Goal: Transaction & Acquisition: Purchase product/service

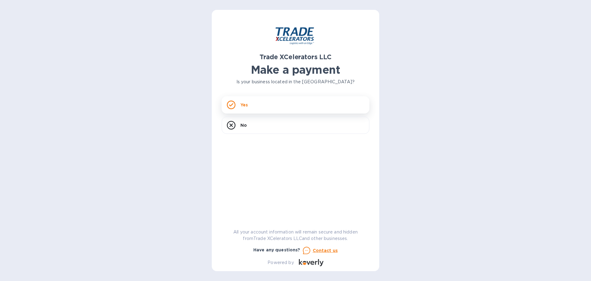
click at [253, 107] on div "Yes" at bounding box center [296, 104] width 148 height 17
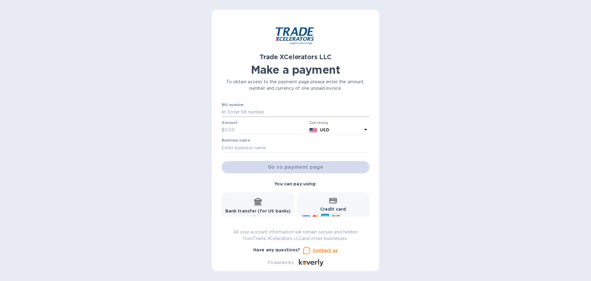
click at [254, 109] on input "text" at bounding box center [298, 111] width 143 height 9
click at [275, 112] on input "text" at bounding box center [298, 111] width 143 height 9
paste input "INVOICE NO. [DATE] 1505198-1"
drag, startPoint x: 278, startPoint y: 112, endPoint x: 217, endPoint y: 112, distance: 60.4
click at [217, 112] on div "Trade XCelerators LLC Make a payment To obtain access to the payment page pleas…" at bounding box center [296, 140] width 168 height 261
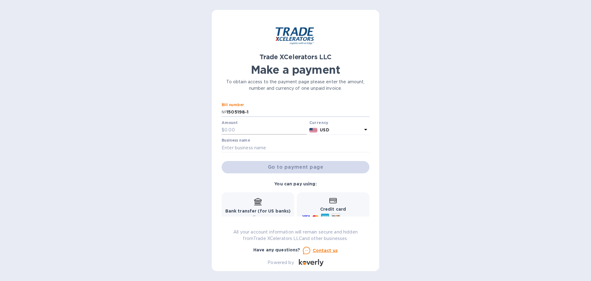
type input "1505198-1"
click at [250, 129] on input "text" at bounding box center [266, 129] width 83 height 9
type input "500"
click at [257, 145] on input "text" at bounding box center [296, 147] width 148 height 9
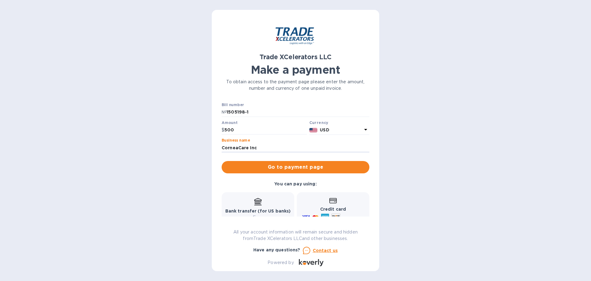
type input "CorneaCare Inc"
click at [310, 169] on span "Go to payment page" at bounding box center [296, 166] width 138 height 7
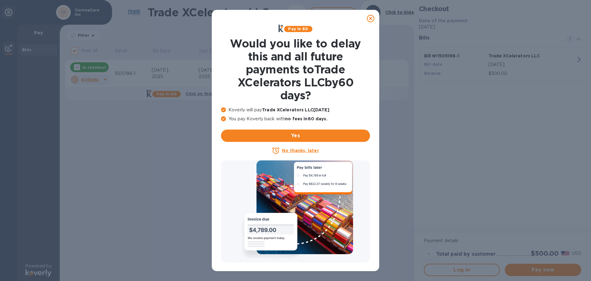
click at [372, 18] on icon at bounding box center [370, 18] width 7 height 7
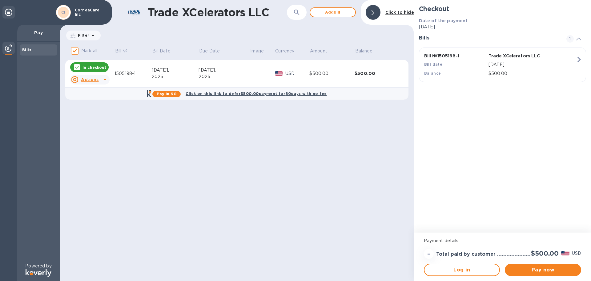
click at [227, 71] on div "[DATE]," at bounding box center [224, 70] width 51 height 6
click at [544, 269] on span "Pay now" at bounding box center [543, 269] width 67 height 7
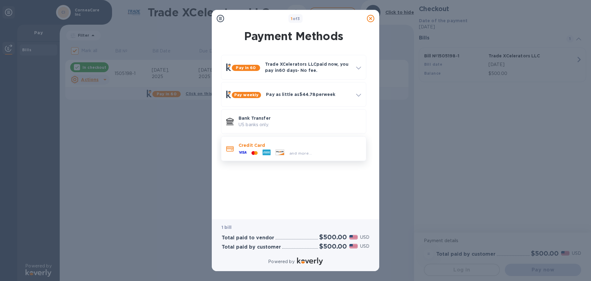
click at [289, 145] on p "Credit Card" at bounding box center [300, 145] width 123 height 6
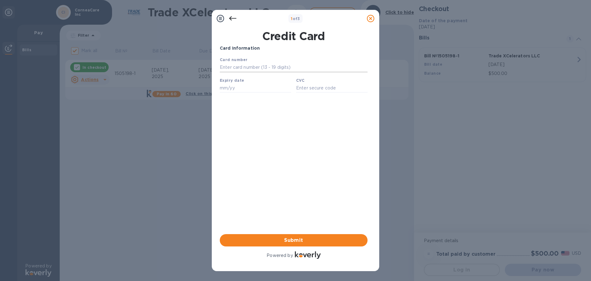
click at [270, 69] on input "text" at bounding box center [294, 67] width 148 height 9
type input "[CREDIT_CARD_NUMBER]"
type input "05/26"
click at [313, 89] on input "text" at bounding box center [331, 87] width 71 height 9
type input "655"
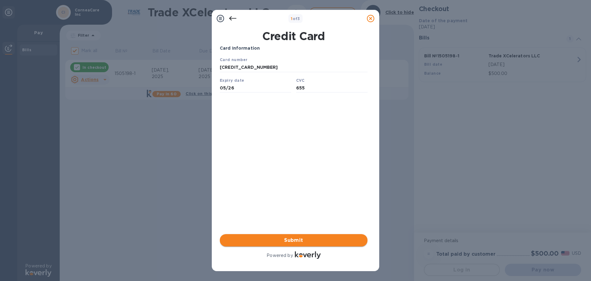
click at [313, 240] on span "Submit" at bounding box center [294, 239] width 138 height 7
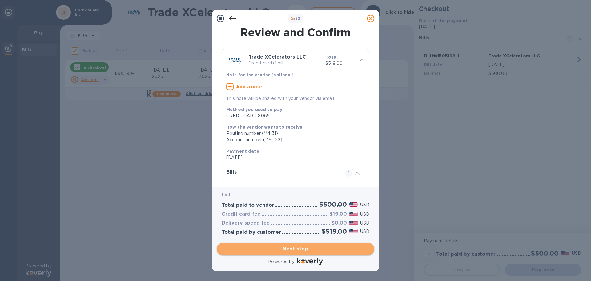
click at [306, 248] on span "Next step" at bounding box center [296, 248] width 148 height 7
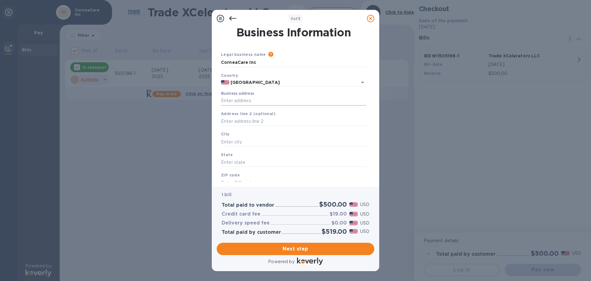
click at [256, 99] on input "Business address" at bounding box center [293, 100] width 145 height 9
type input "[STREET_ADDRESS][PERSON_NAME]"
click at [264, 123] on input "text" at bounding box center [293, 121] width 145 height 9
type input "Unit 1412"
type input "[GEOGRAPHIC_DATA]"
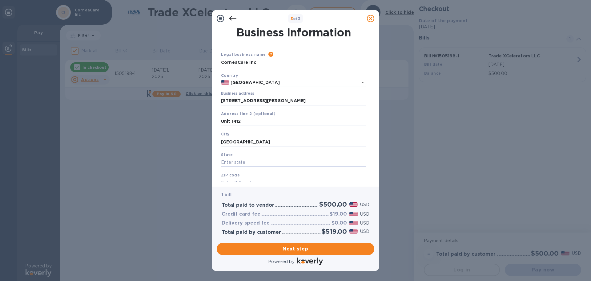
type input "n"
type input "NJ"
type input "08540"
click at [306, 250] on span "Next step" at bounding box center [296, 248] width 148 height 7
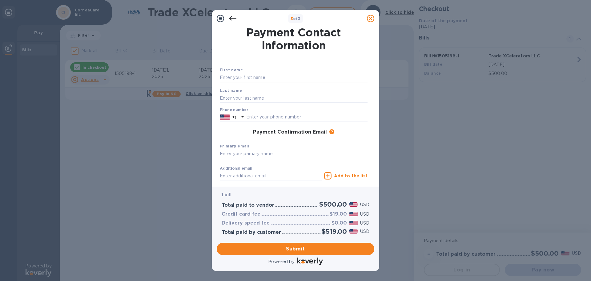
click at [270, 76] on input "text" at bounding box center [294, 77] width 148 height 9
type input "[PERSON_NAME]"
type input "2678256076"
click at [265, 154] on input "text" at bounding box center [294, 153] width 148 height 9
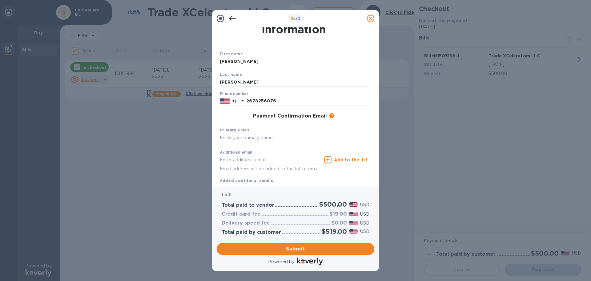
scroll to position [31, 0]
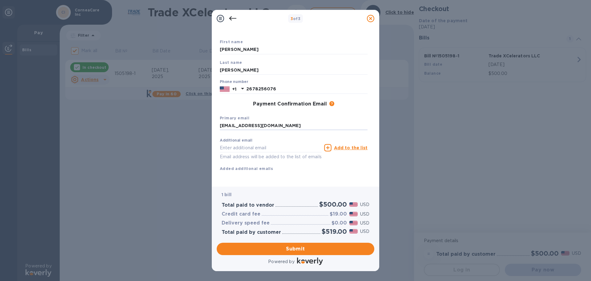
type input "[EMAIL_ADDRESS][DOMAIN_NAME]"
click at [294, 251] on span "Submit" at bounding box center [296, 248] width 148 height 7
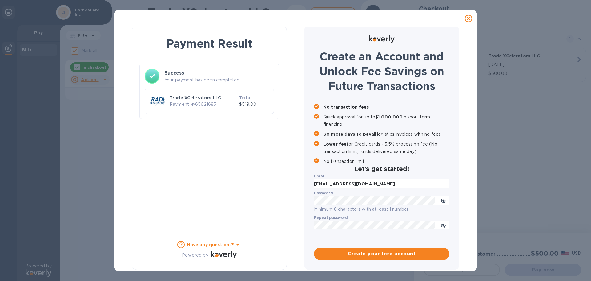
checkbox input "false"
click at [140, 128] on div "Payment Result Success Your payment has been completed. Trade XCelerators LLC P…" at bounding box center [209, 148] width 155 height 244
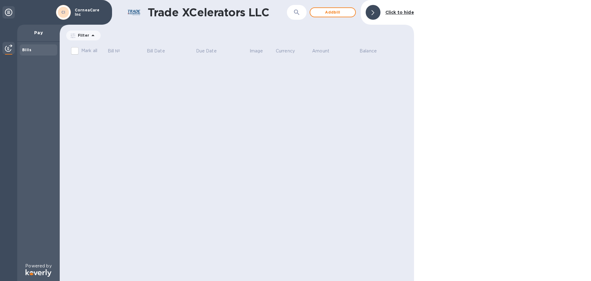
click at [8, 13] on icon at bounding box center [8, 12] width 7 height 7
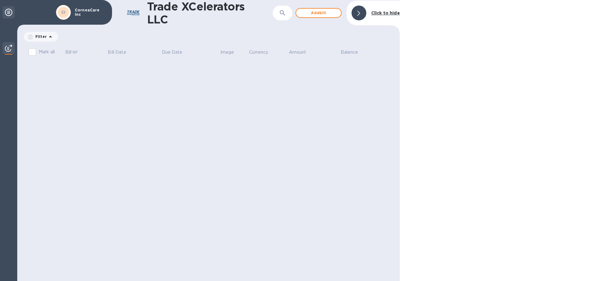
click at [10, 12] on icon at bounding box center [8, 12] width 7 height 7
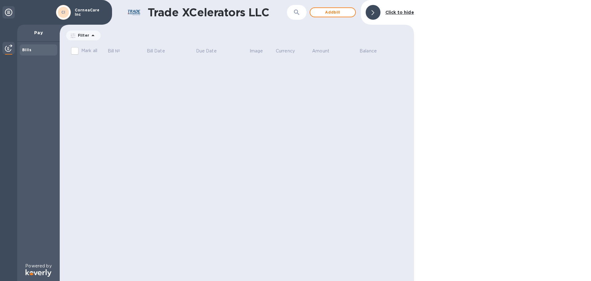
click at [7, 12] on icon at bounding box center [8, 12] width 7 height 7
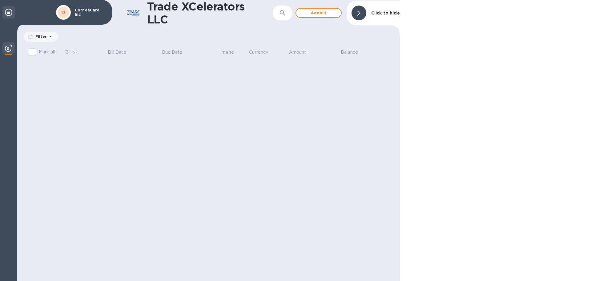
click at [7, 12] on icon at bounding box center [8, 12] width 7 height 7
